Goal: Task Accomplishment & Management: Manage account settings

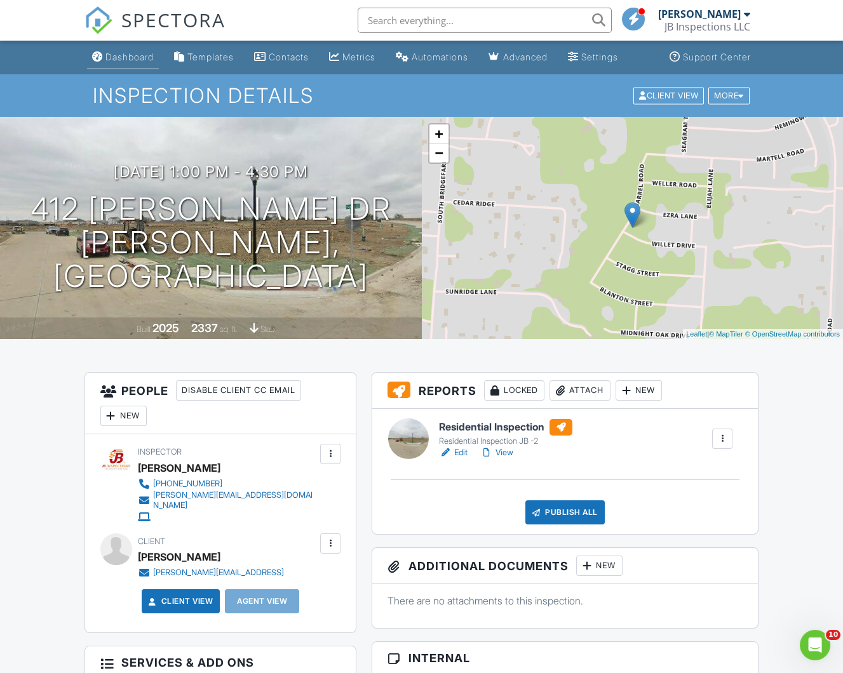
click at [126, 58] on div "Dashboard" at bounding box center [129, 56] width 48 height 11
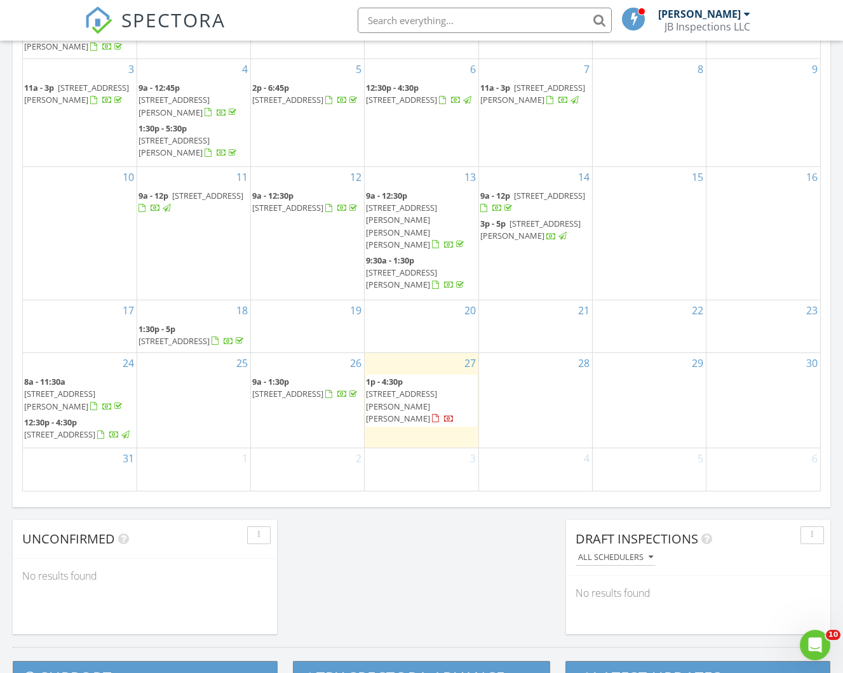
scroll to position [694, 0]
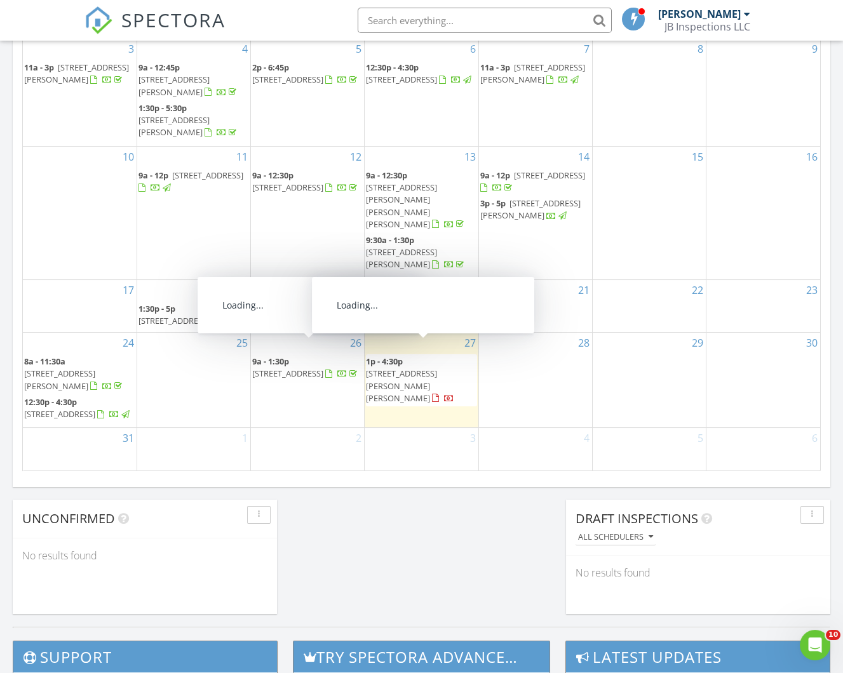
click at [411, 368] on span "412 Willet Dr, McKinney 75069" at bounding box center [401, 386] width 71 height 36
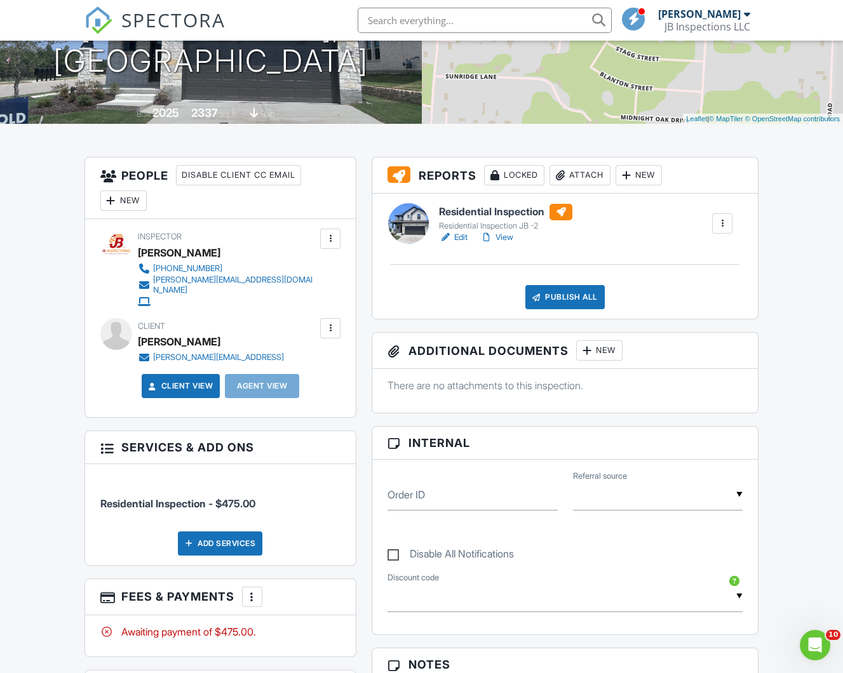
scroll to position [217, 0]
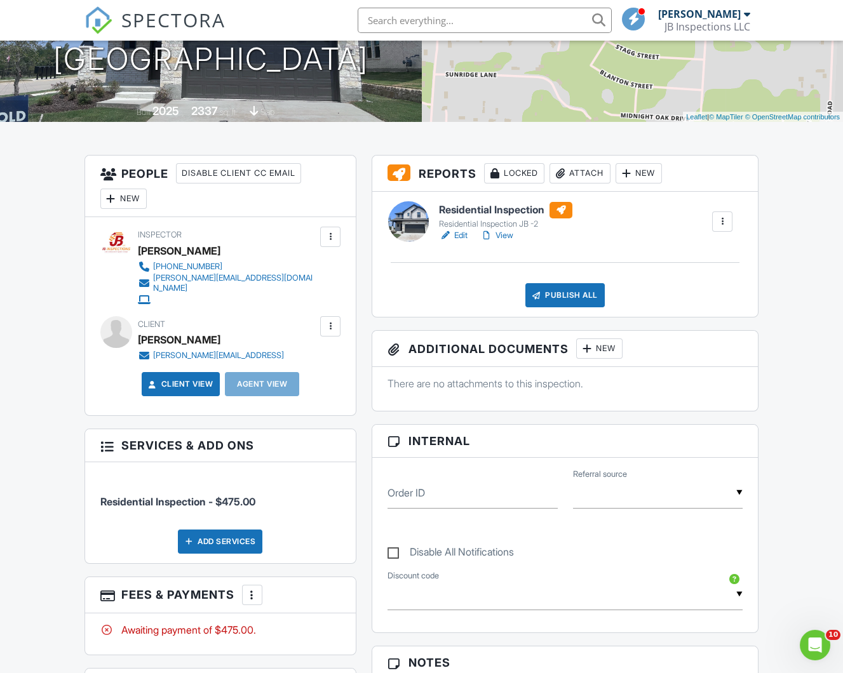
click at [508, 232] on link "View" at bounding box center [496, 235] width 33 height 13
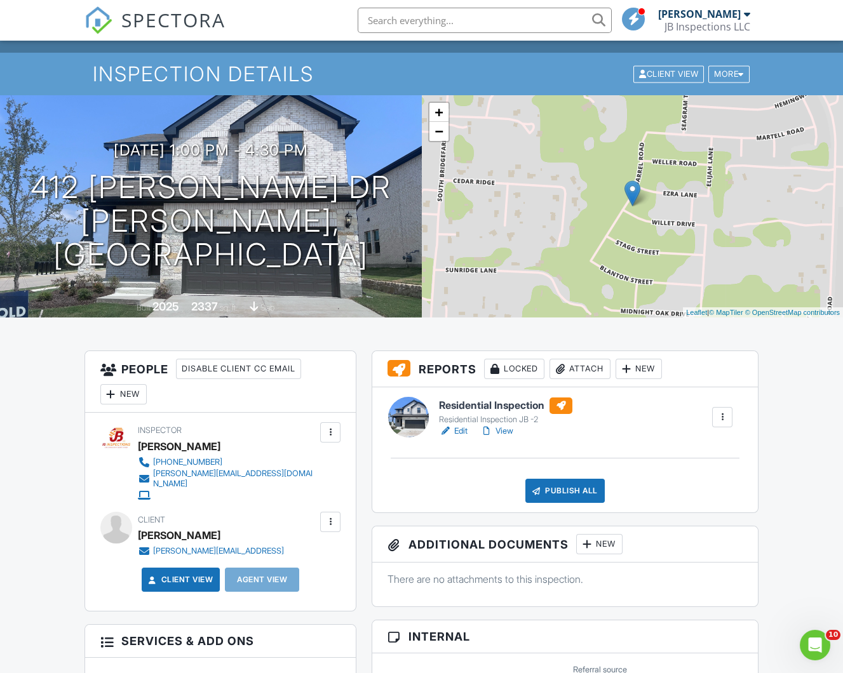
scroll to position [0, 0]
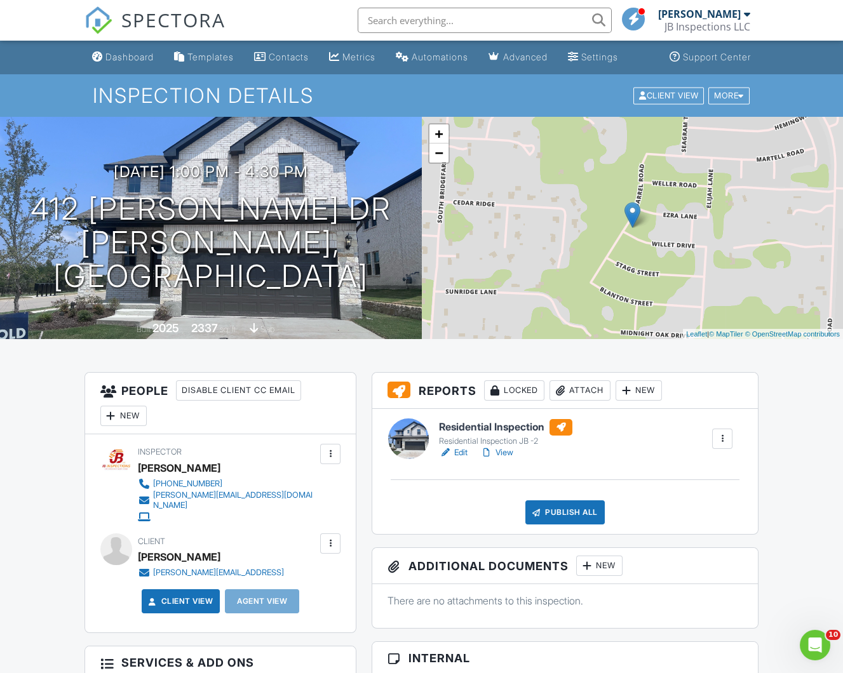
click at [135, 54] on div "Dashboard" at bounding box center [129, 56] width 48 height 11
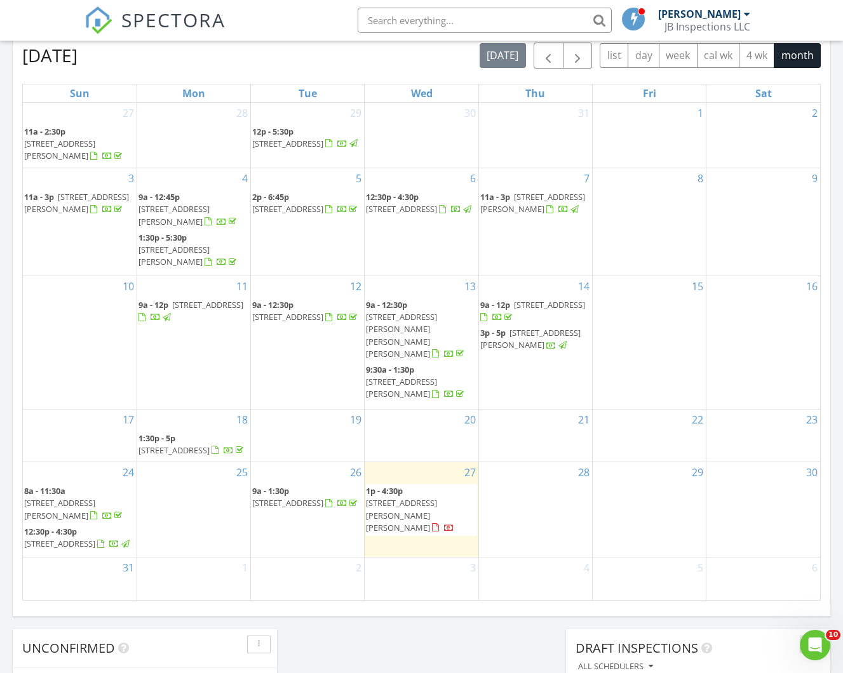
click at [398, 485] on span "1p - 4:30p" at bounding box center [384, 490] width 37 height 11
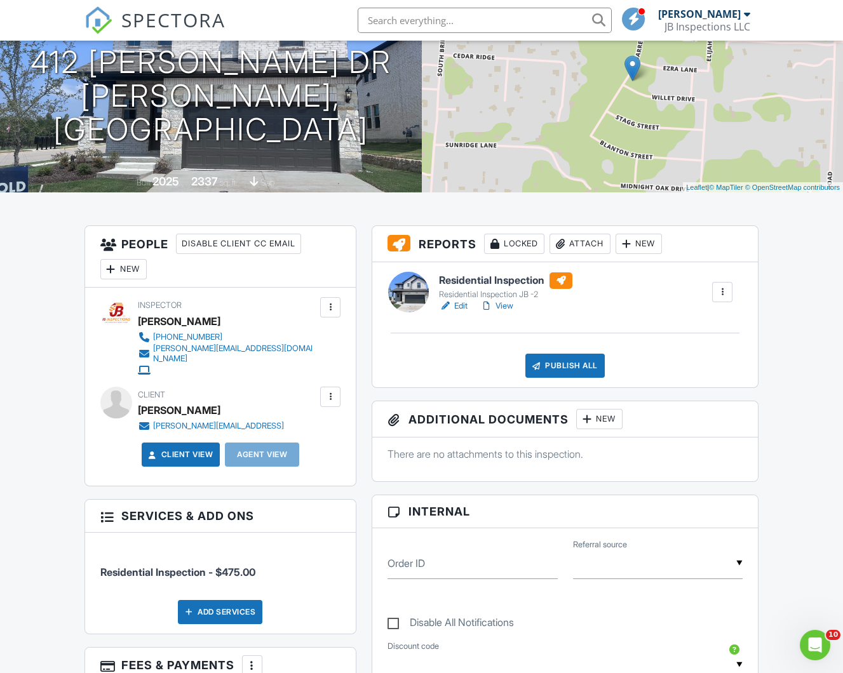
click at [509, 304] on link "View" at bounding box center [496, 306] width 33 height 13
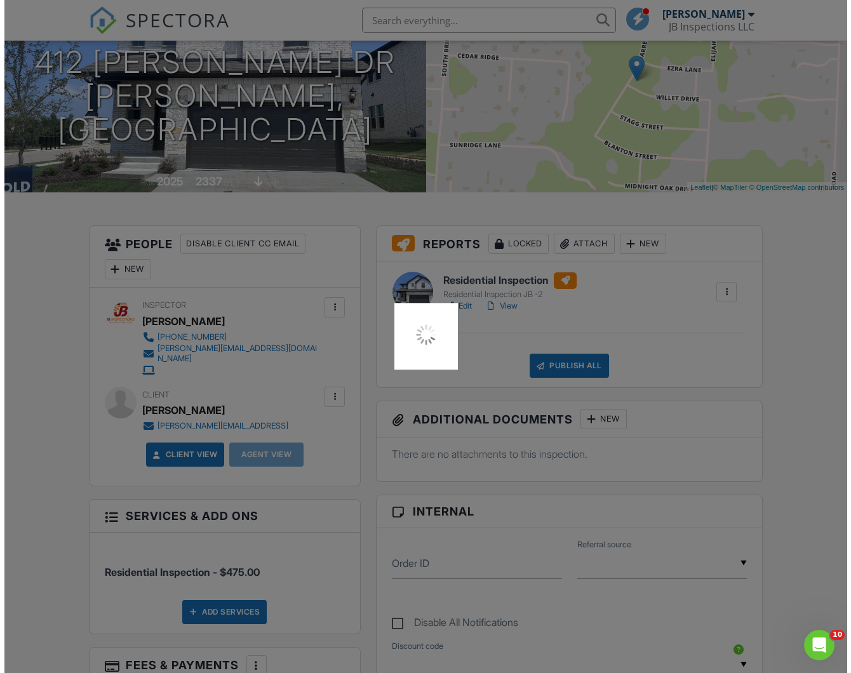
scroll to position [168, 0]
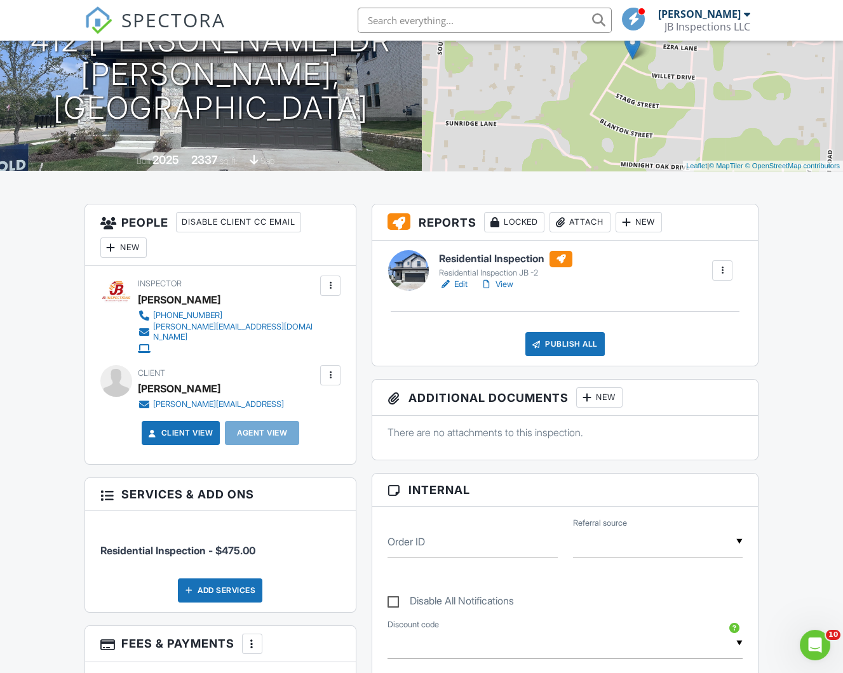
click at [129, 246] on div "New" at bounding box center [123, 248] width 46 height 20
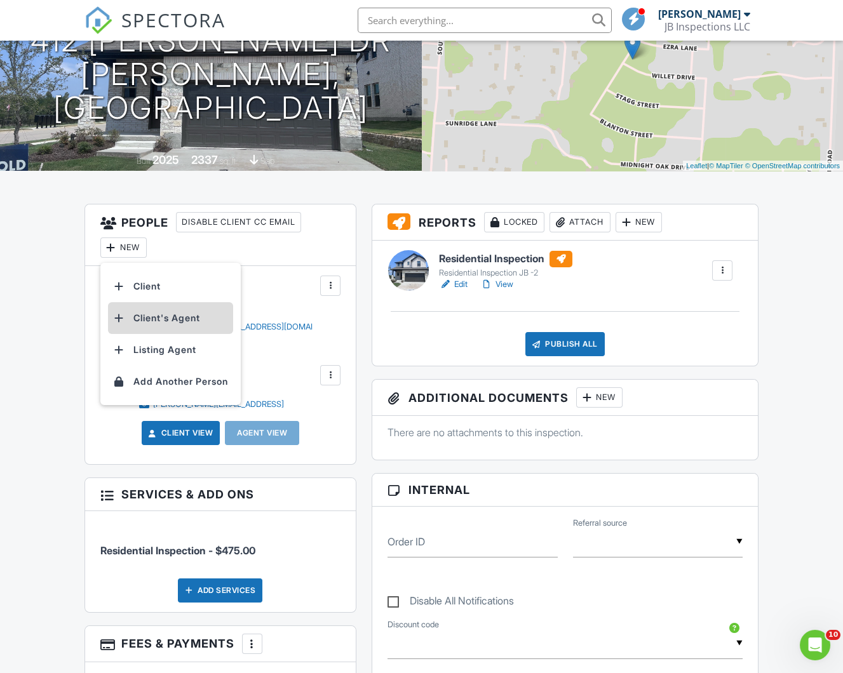
click at [157, 316] on li "Client's Agent" at bounding box center [170, 318] width 125 height 32
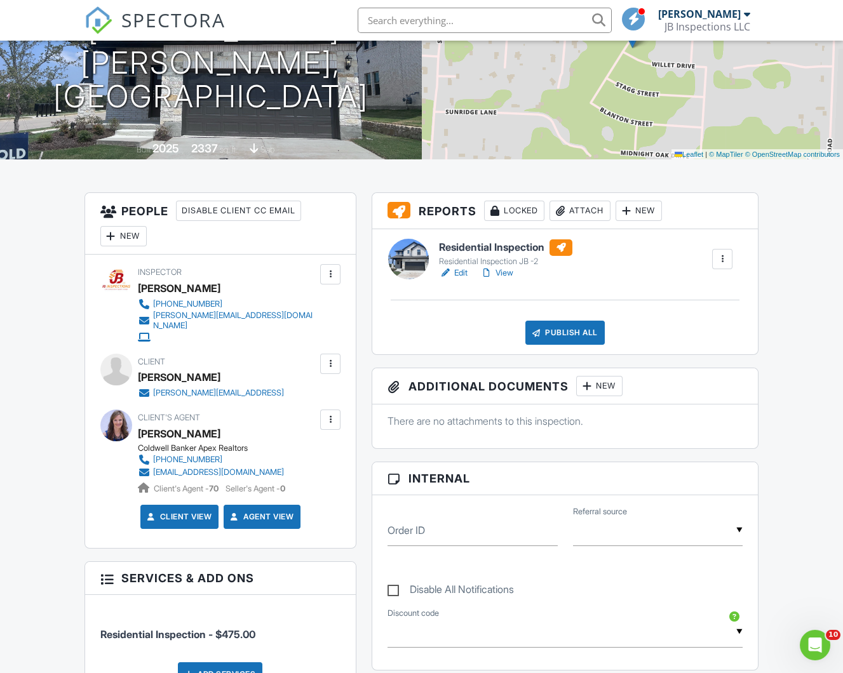
click at [333, 358] on div at bounding box center [330, 364] width 13 height 13
click at [38, 369] on div "Dashboard Templates Contacts Metrics Automations Advanced Settings Support Cent…" at bounding box center [421, 666] width 843 height 1611
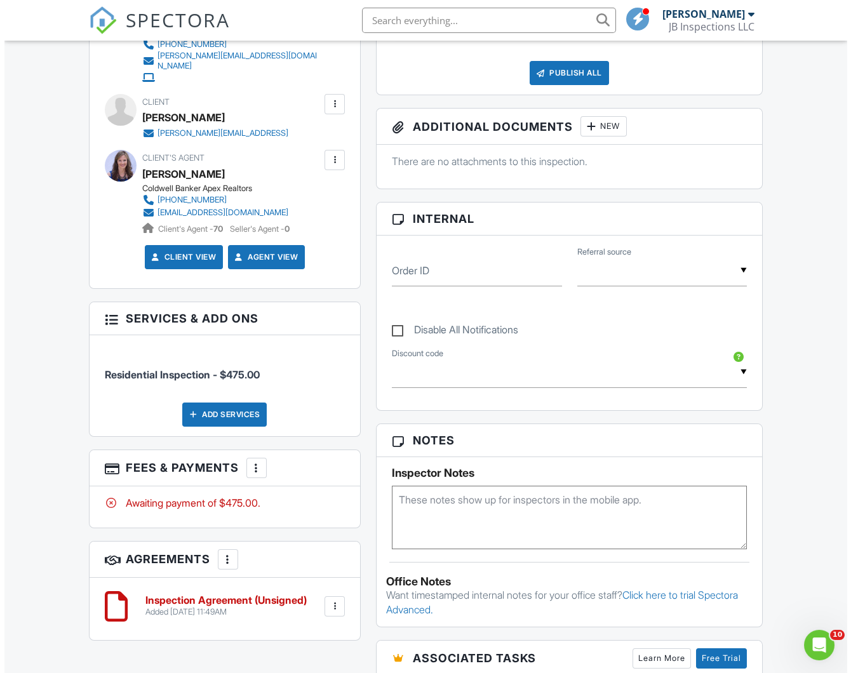
scroll to position [116, 0]
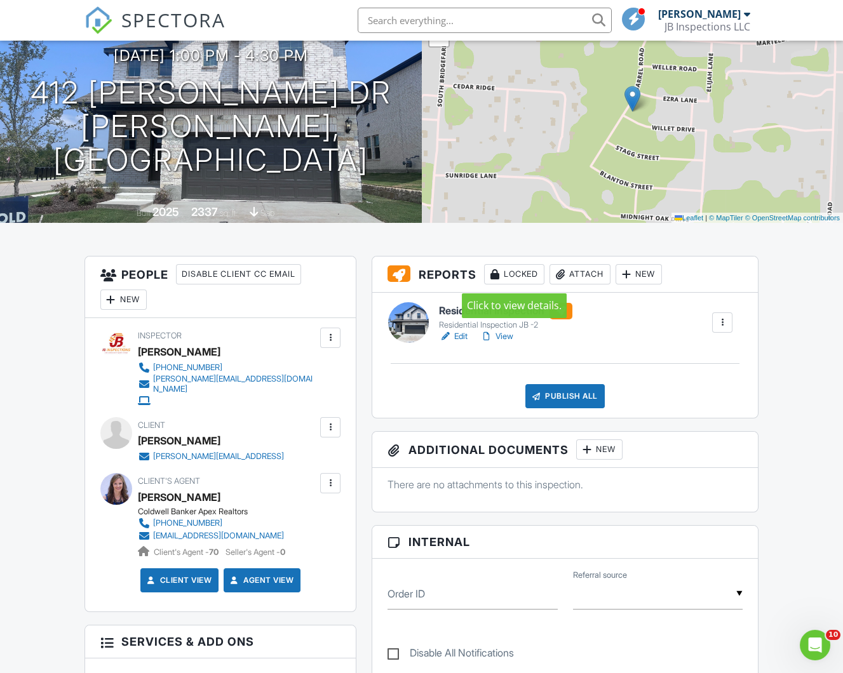
click at [520, 274] on div "Locked" at bounding box center [514, 274] width 60 height 20
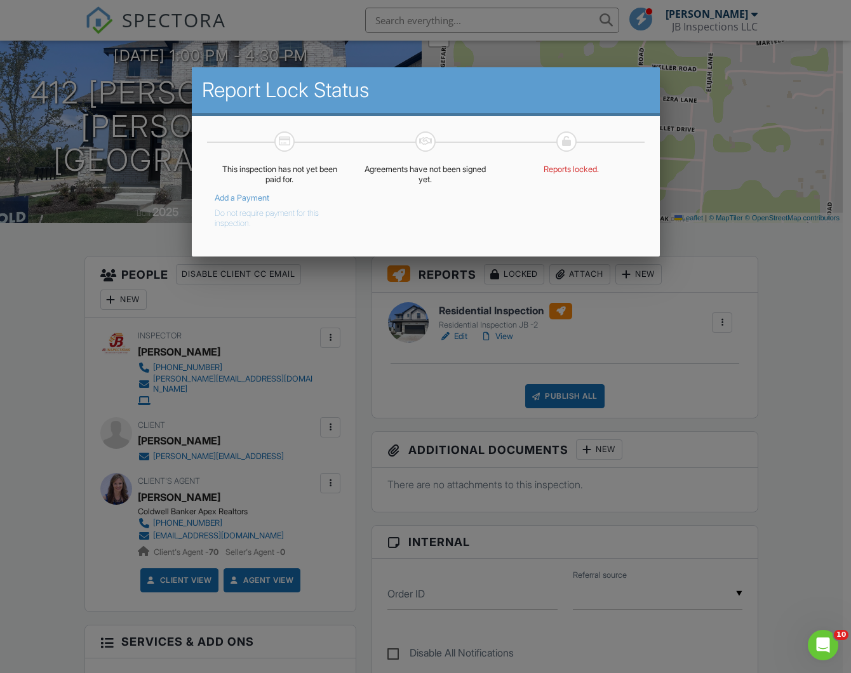
click at [241, 213] on button "Do not require payment for this inspection." at bounding box center [271, 215] width 112 height 25
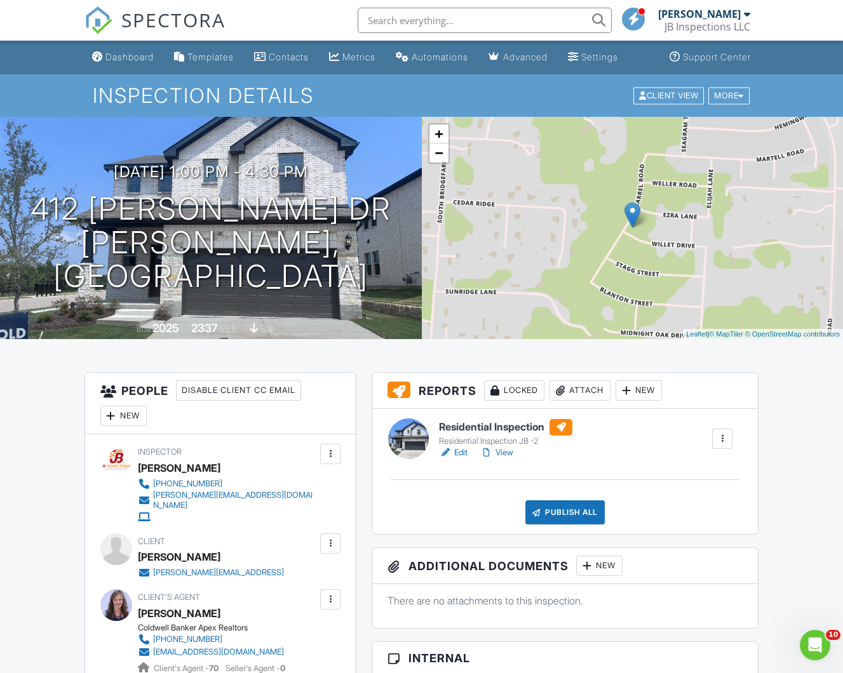
click at [333, 537] on div at bounding box center [330, 543] width 13 height 13
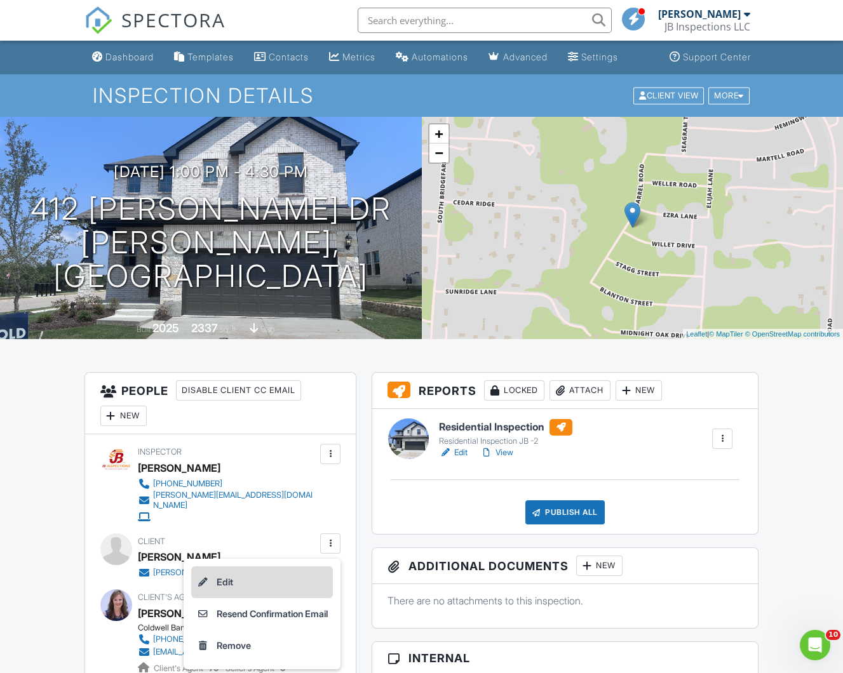
click at [221, 572] on li "Edit" at bounding box center [262, 583] width 142 height 32
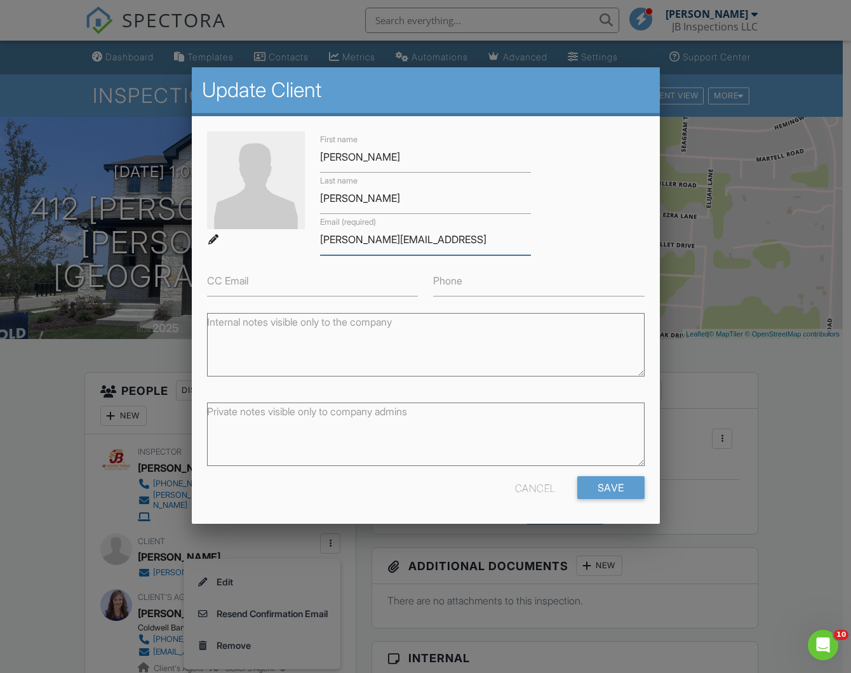
drag, startPoint x: 359, startPoint y: 239, endPoint x: 382, endPoint y: 245, distance: 23.0
click at [454, 239] on input "geoffreybleazard@gmail.con" at bounding box center [426, 239] width 212 height 31
type input "geoffreybleazard@gmail.com"
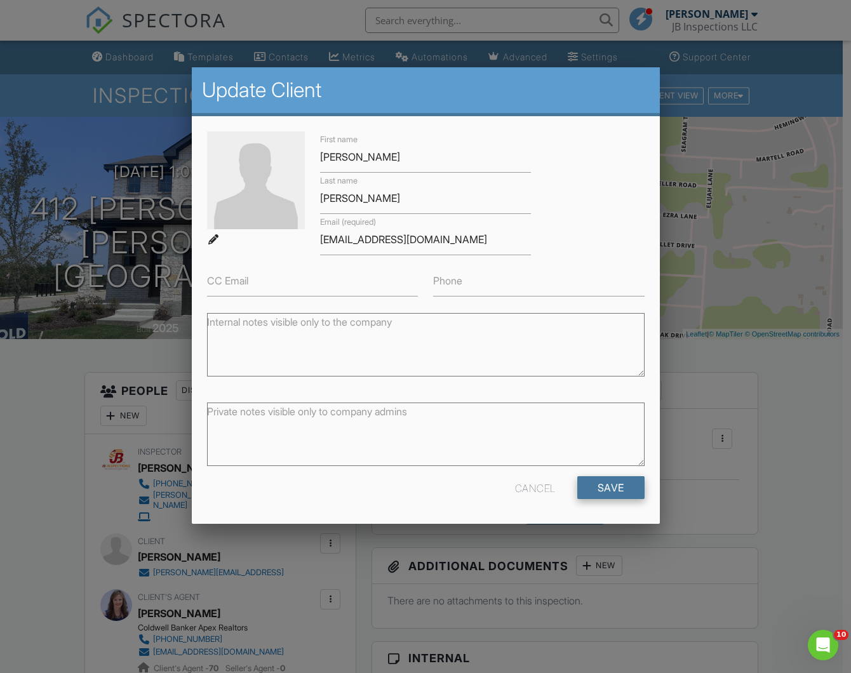
click at [620, 485] on input "Save" at bounding box center [610, 487] width 67 height 23
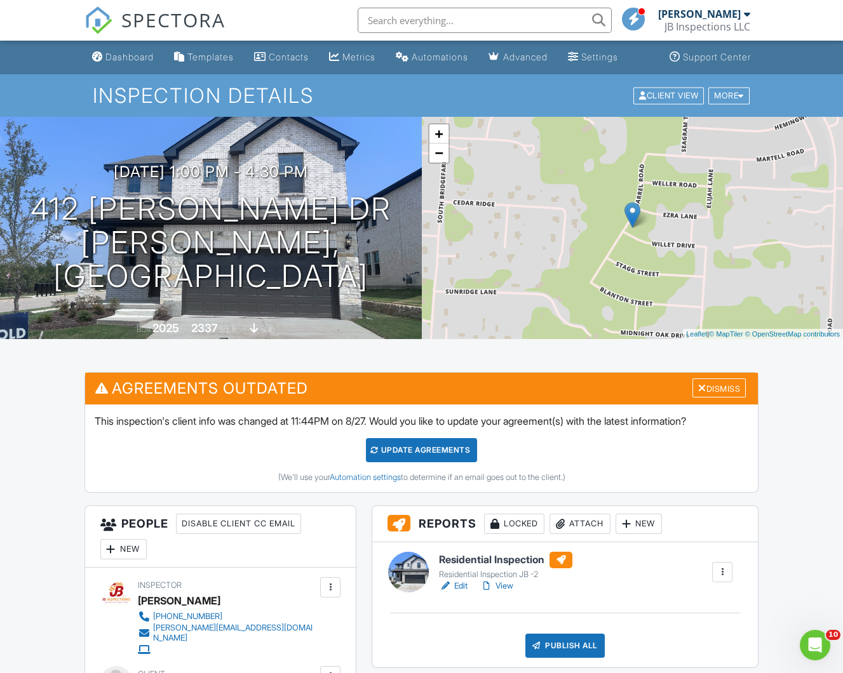
click at [417, 447] on div "Update Agreements" at bounding box center [421, 450] width 111 height 24
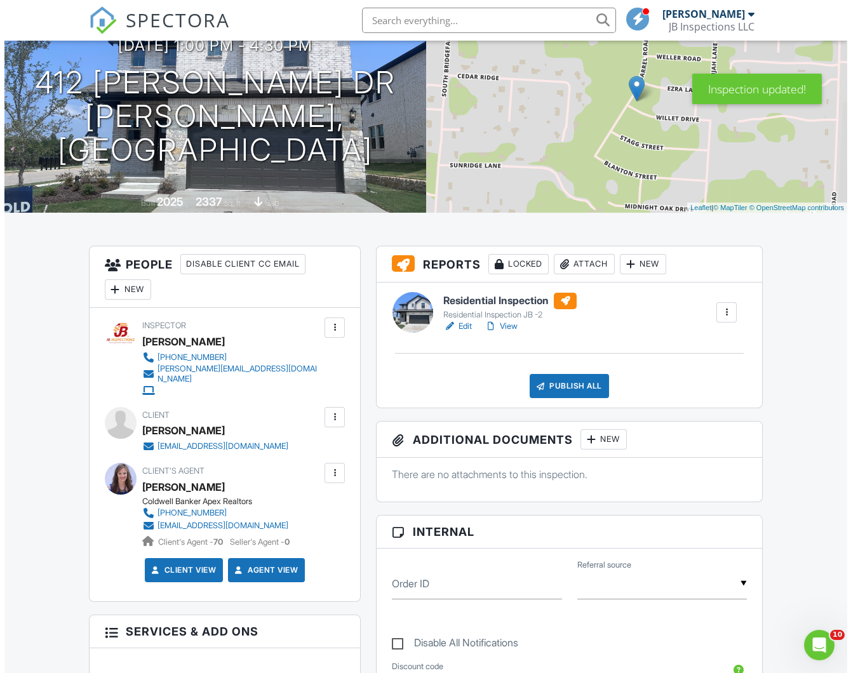
scroll to position [137, 0]
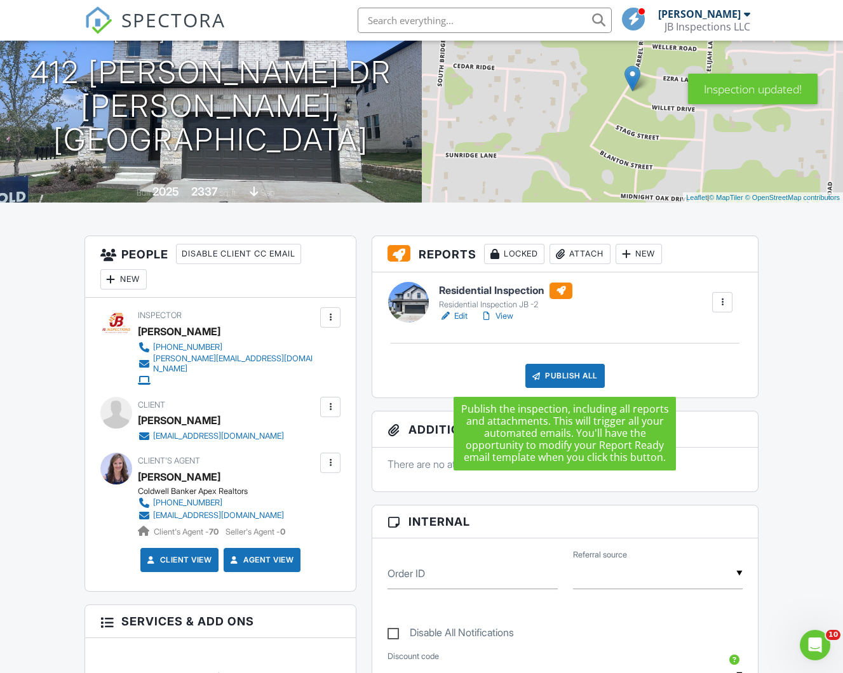
click at [547, 369] on div "Publish All" at bounding box center [564, 376] width 79 height 24
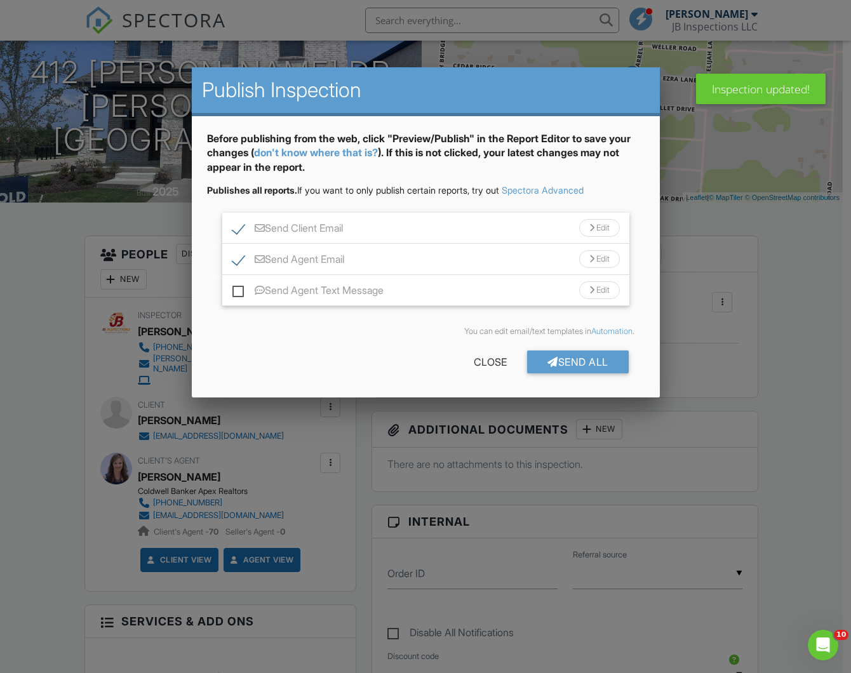
click at [570, 356] on div "Send All" at bounding box center [578, 362] width 102 height 23
